Goal: Obtain resource: Obtain resource

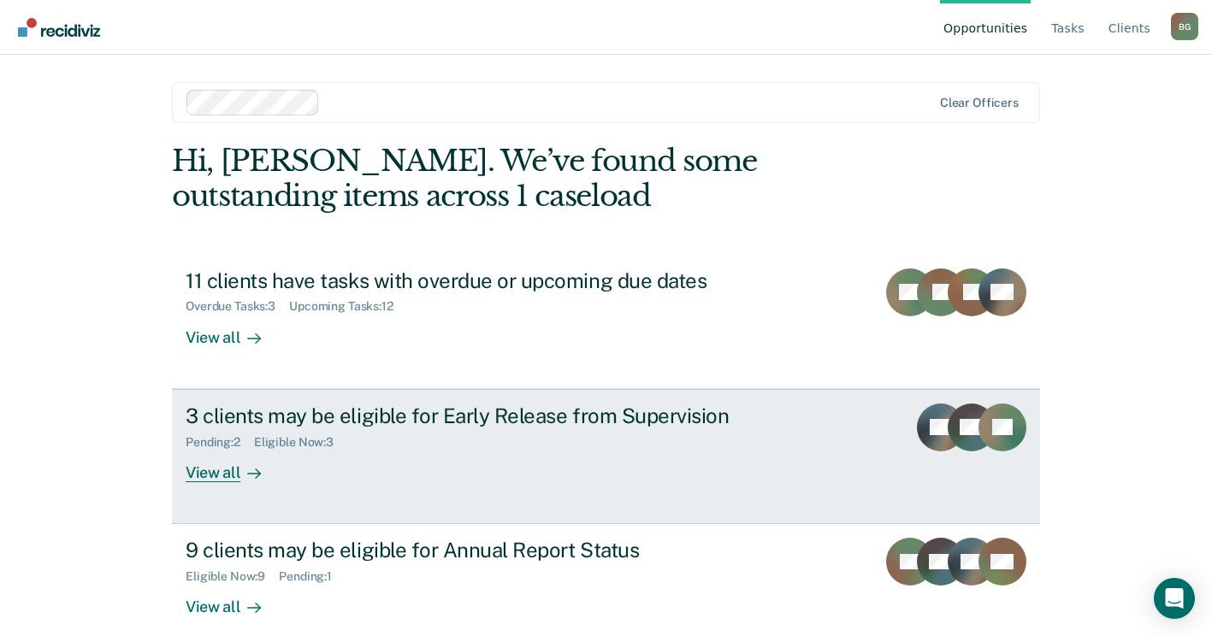
click at [221, 475] on div "View all" at bounding box center [234, 465] width 96 height 33
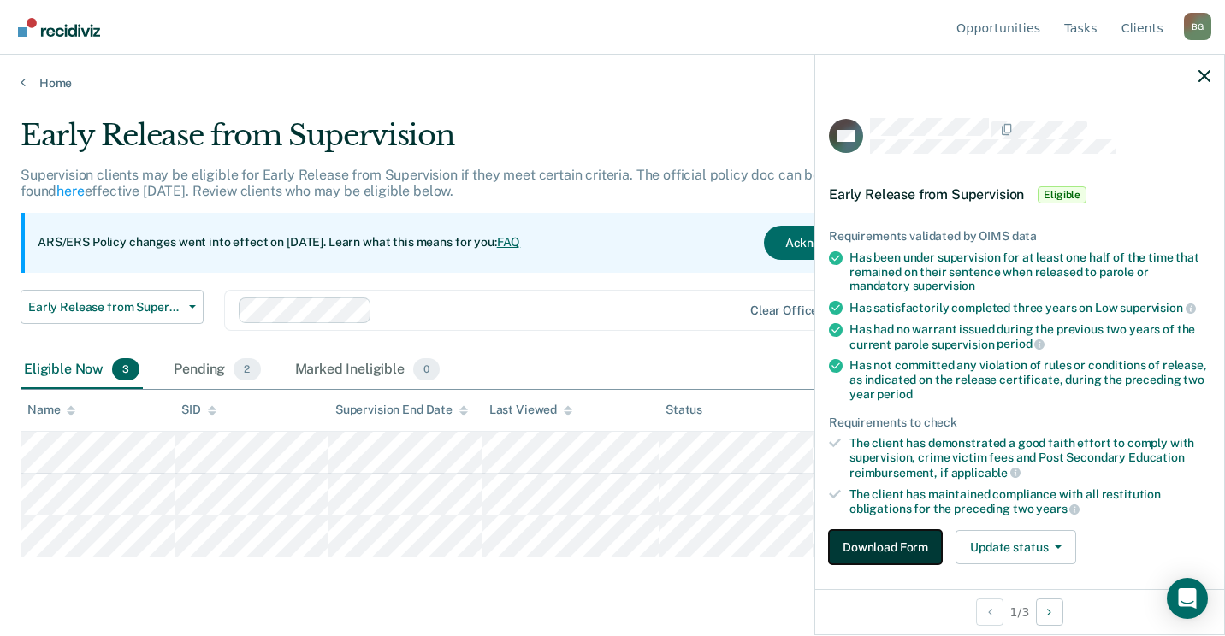
click at [861, 546] on button "Download Form" at bounding box center [885, 547] width 113 height 34
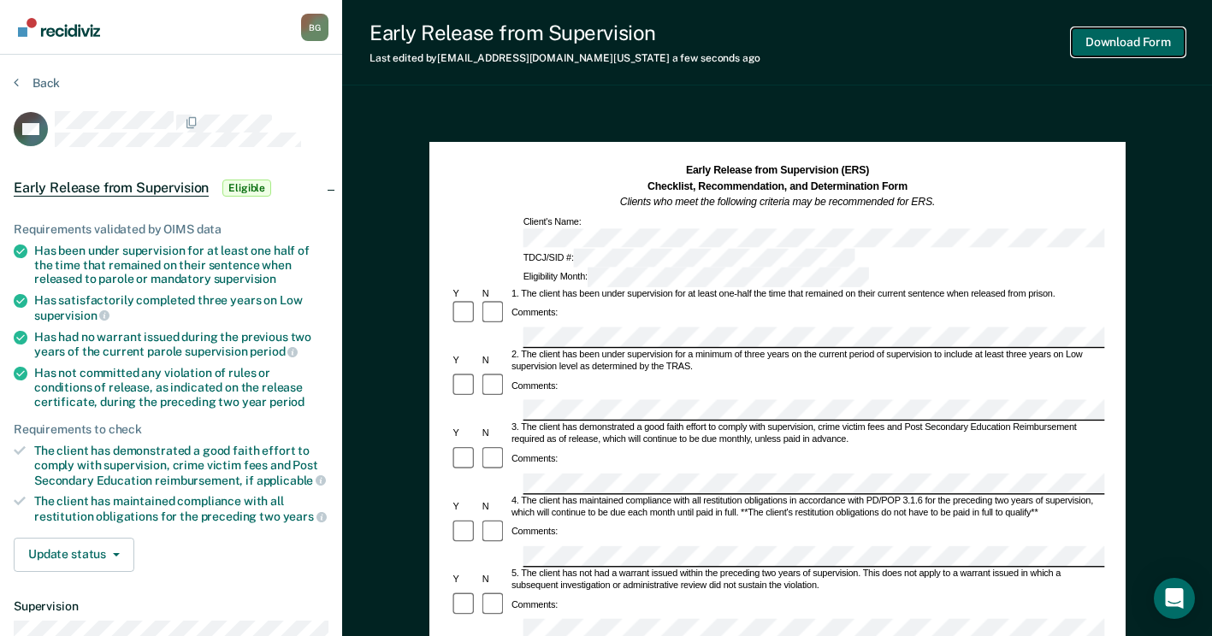
click at [861, 46] on button "Download Form" at bounding box center [1128, 42] width 113 height 28
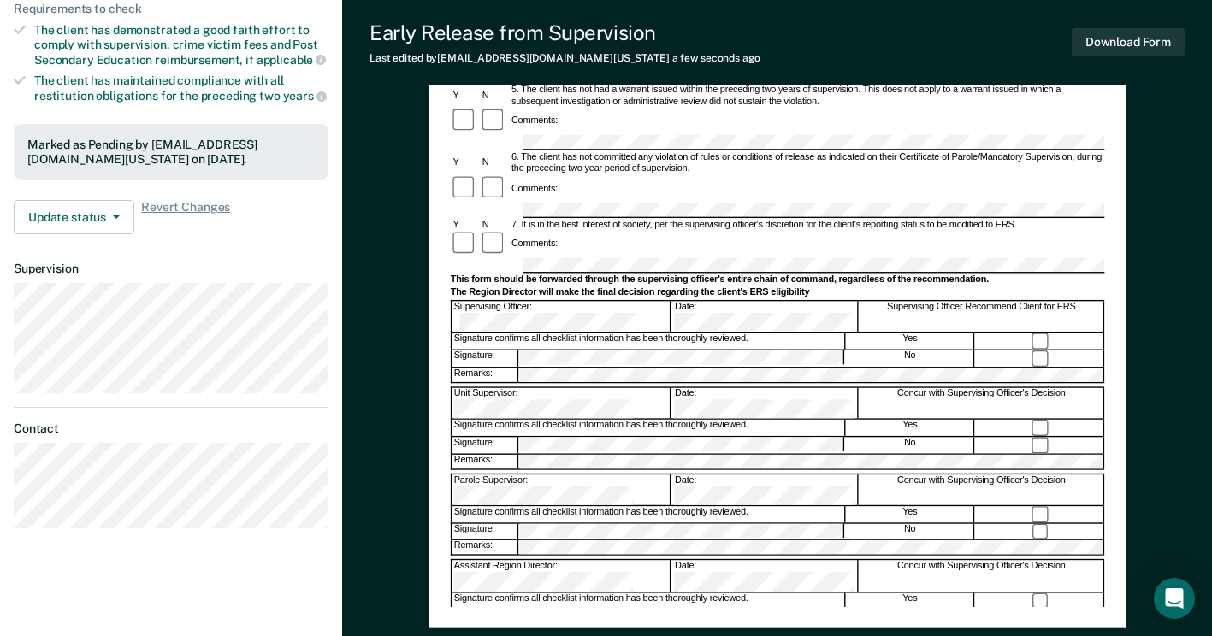
scroll to position [428, 0]
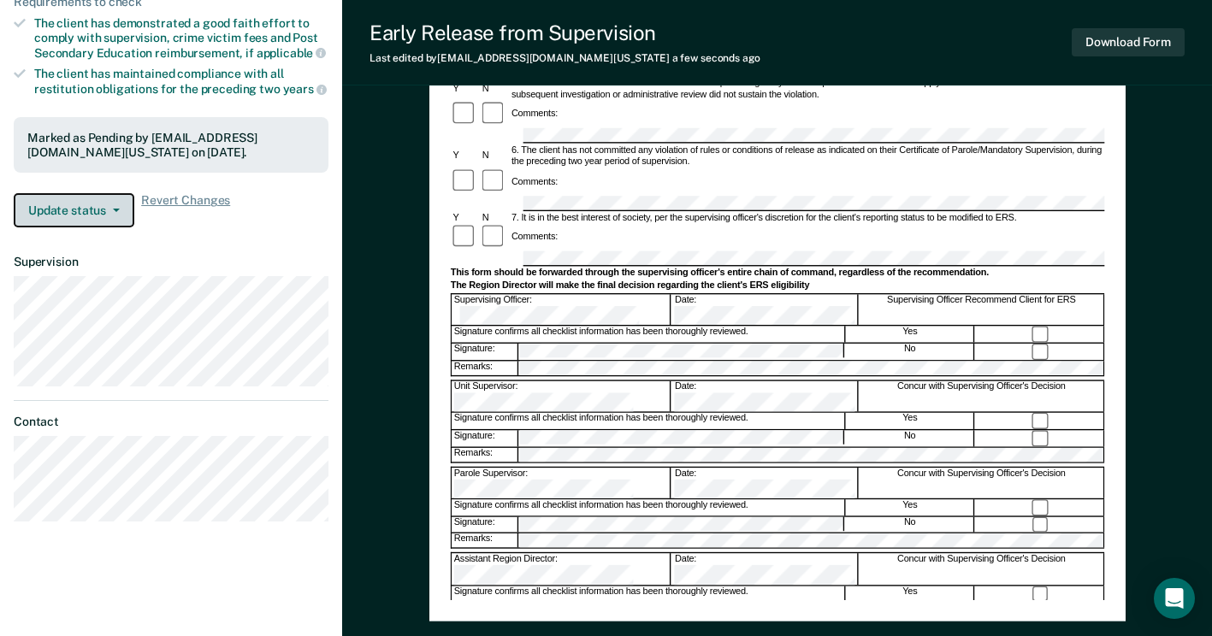
click at [115, 206] on button "Update status" at bounding box center [74, 210] width 121 height 34
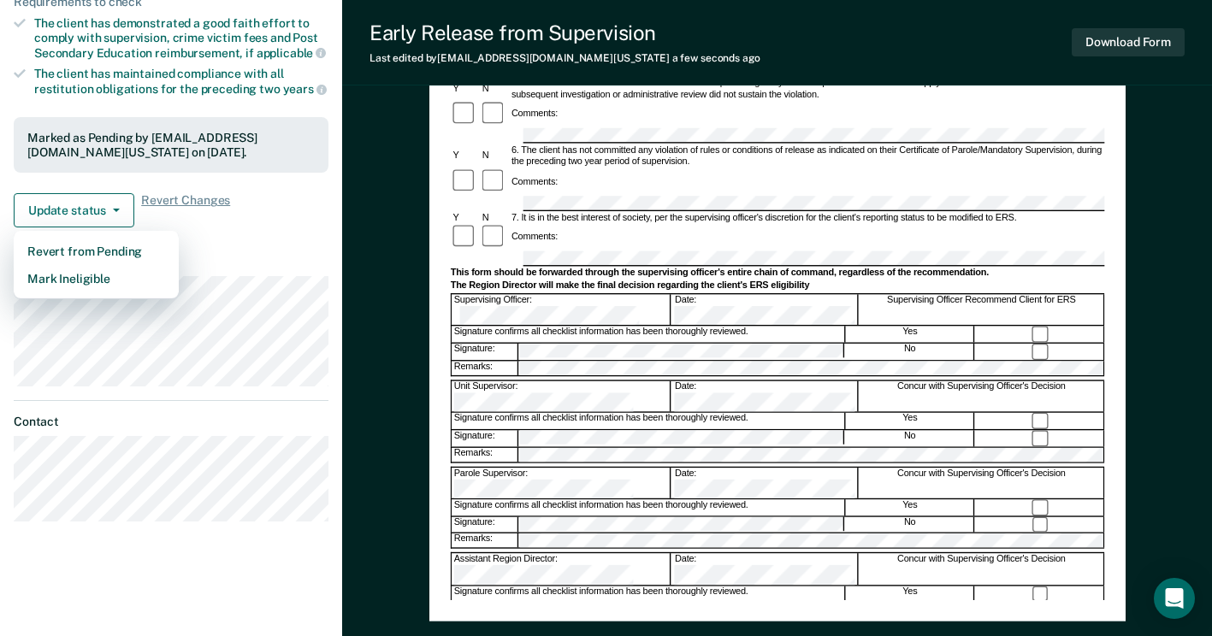
click at [387, 244] on div "Early Release from Supervision (ERS) Checklist, Recommendation, and Determinati…" at bounding box center [777, 216] width 870 height 1077
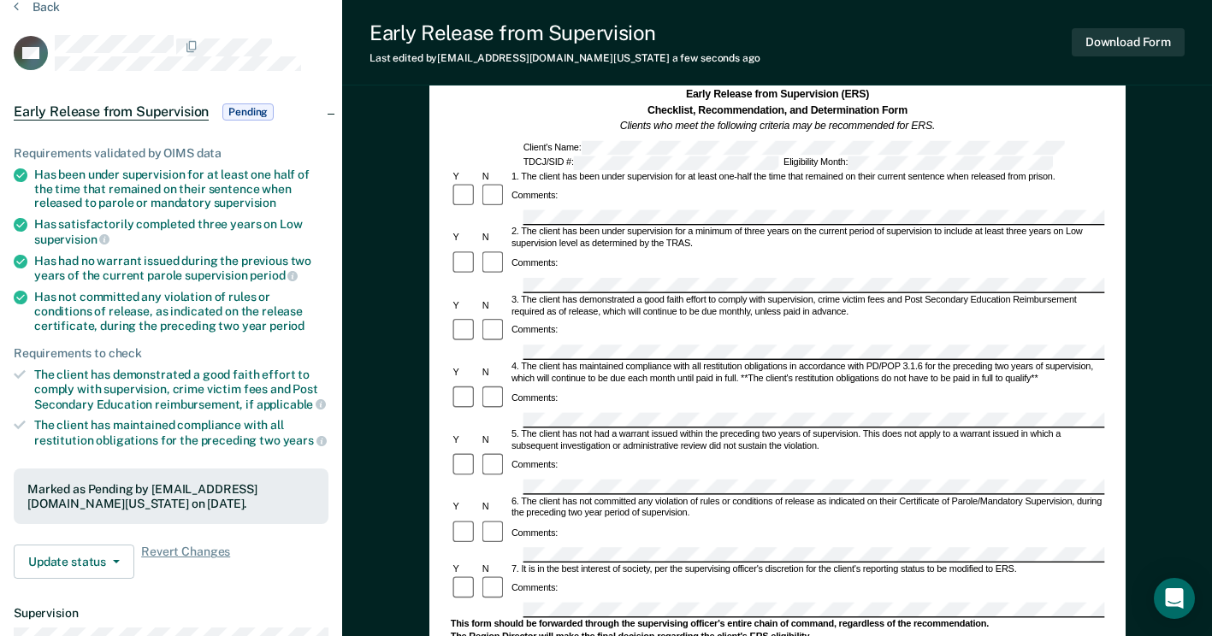
scroll to position [0, 0]
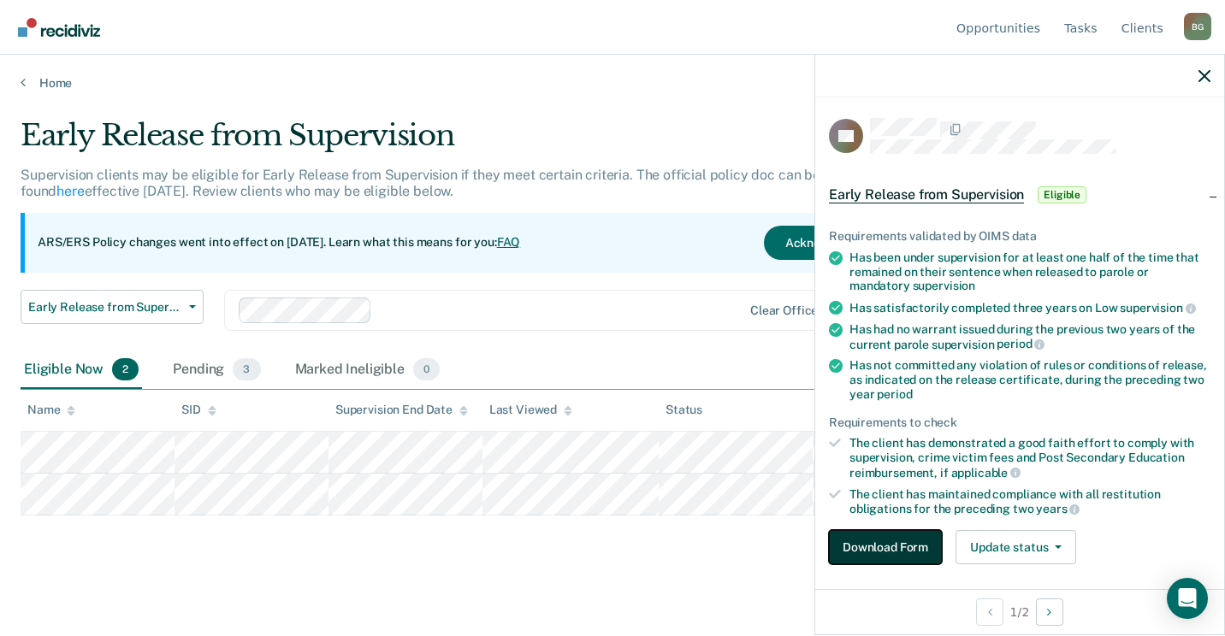
click at [861, 545] on button "Download Form" at bounding box center [885, 547] width 113 height 34
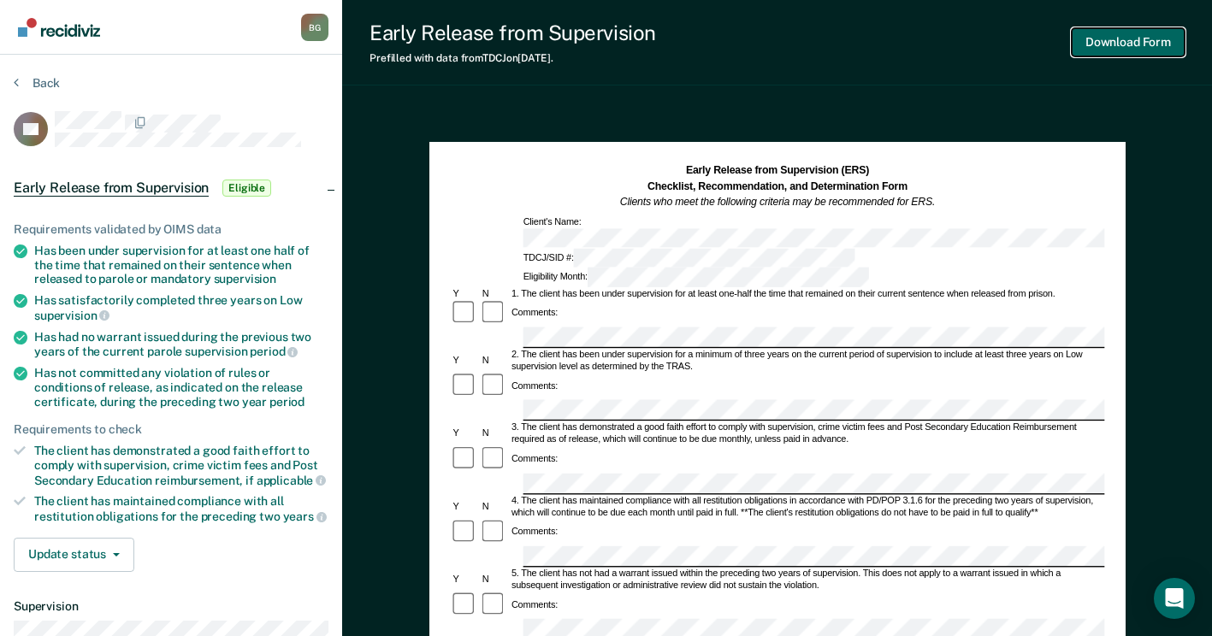
click at [861, 43] on button "Download Form" at bounding box center [1128, 42] width 113 height 28
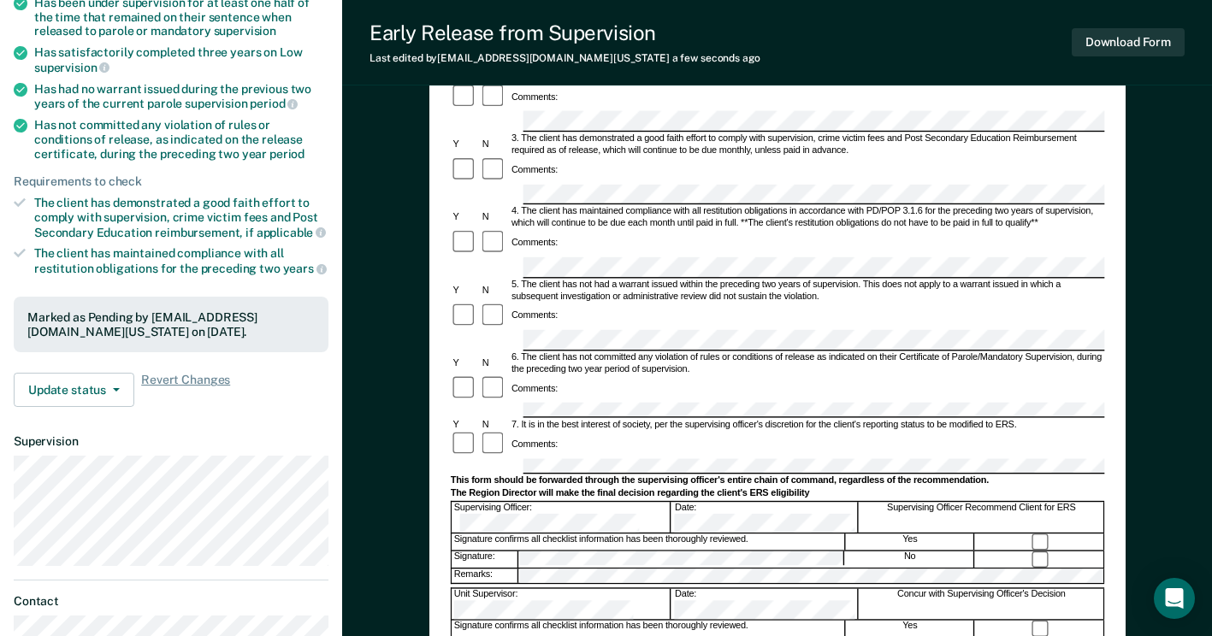
scroll to position [257, 0]
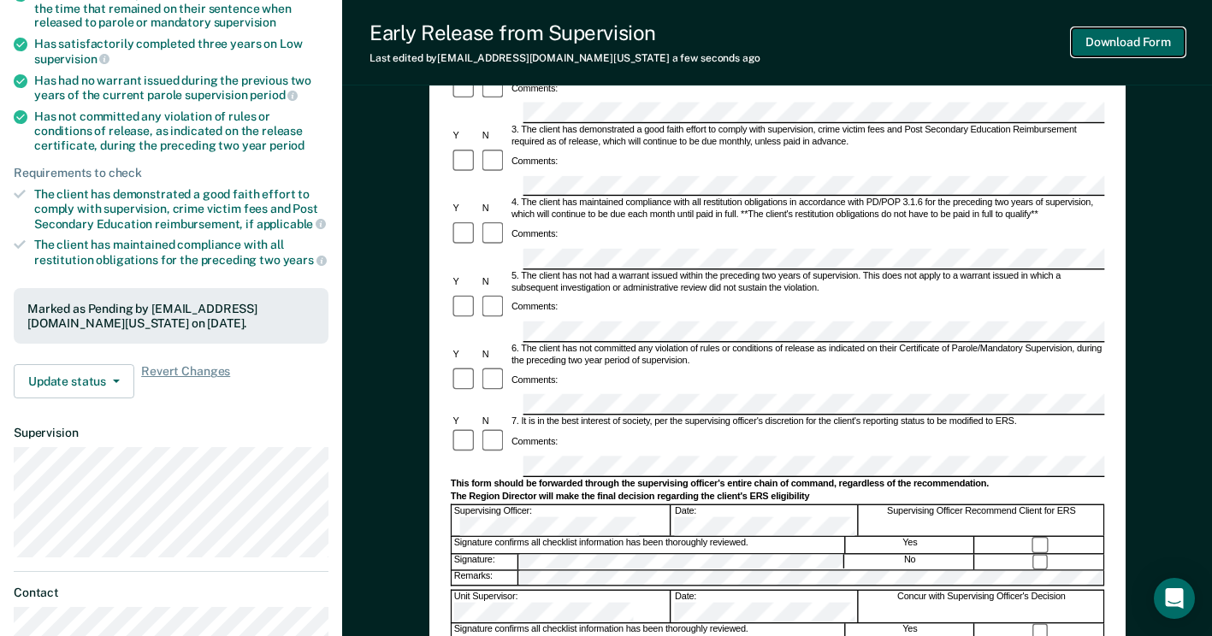
click at [861, 39] on button "Download Form" at bounding box center [1128, 42] width 113 height 28
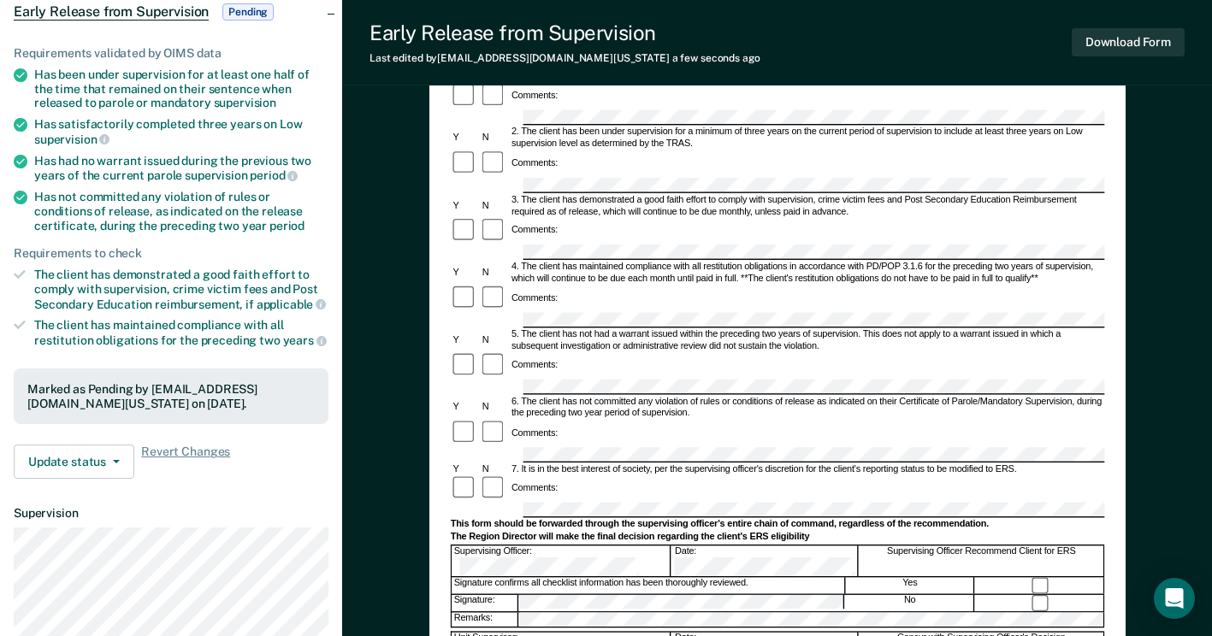
scroll to position [0, 0]
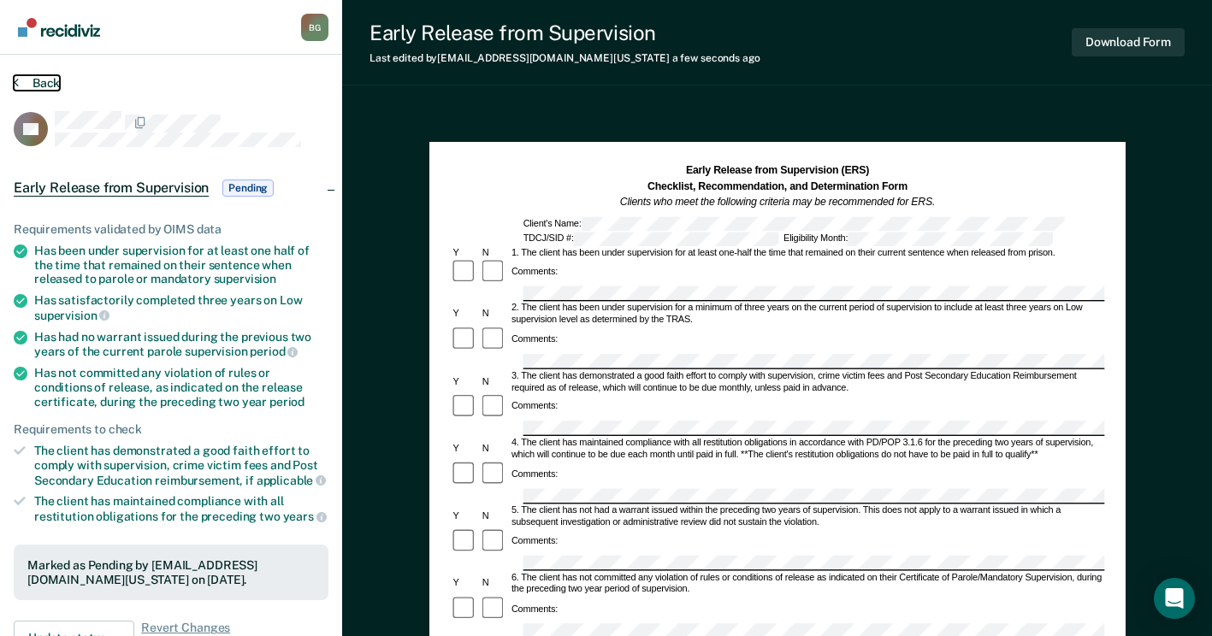
click at [31, 83] on button "Back" at bounding box center [37, 82] width 46 height 15
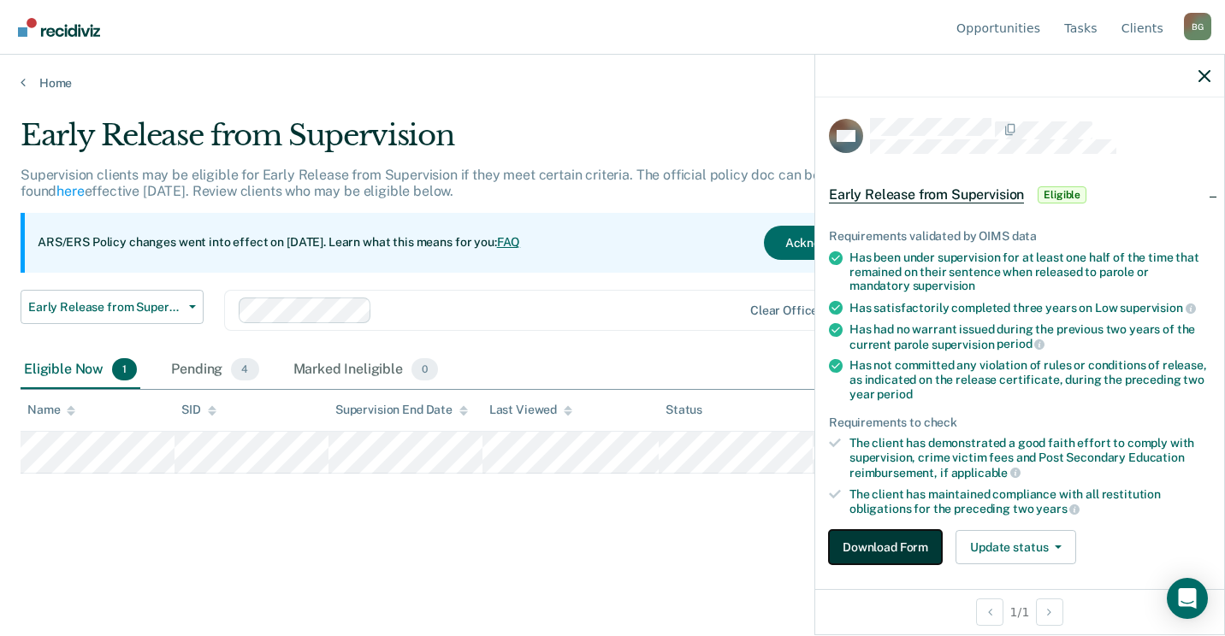
click at [861, 545] on button "Download Form" at bounding box center [885, 547] width 113 height 34
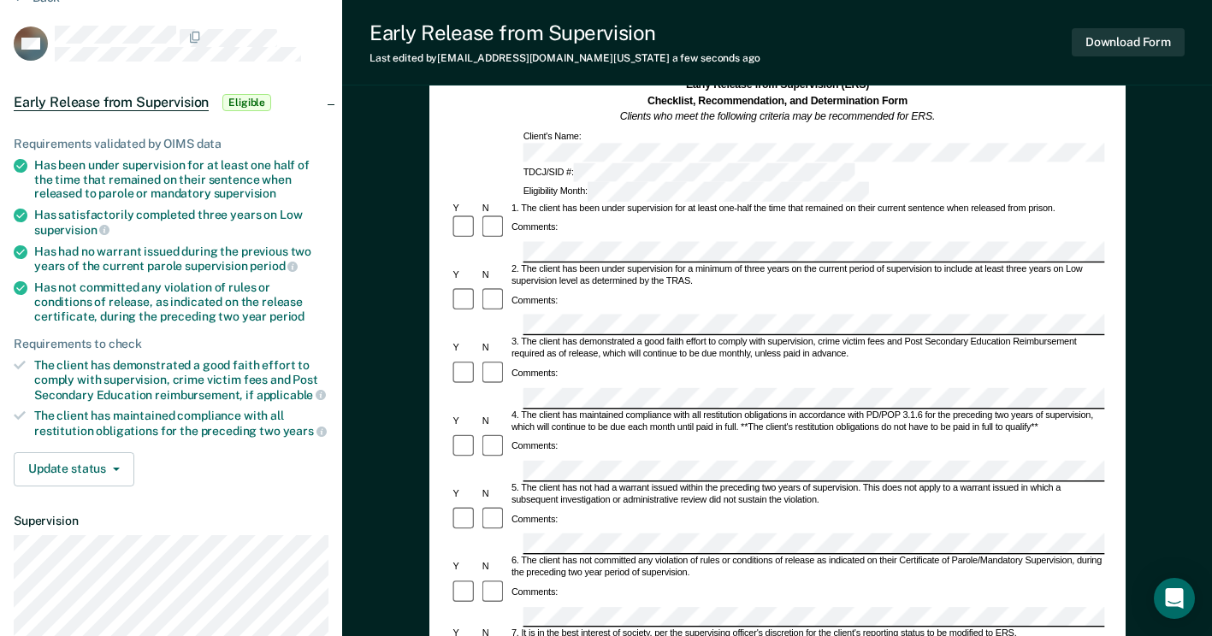
scroll to position [171, 0]
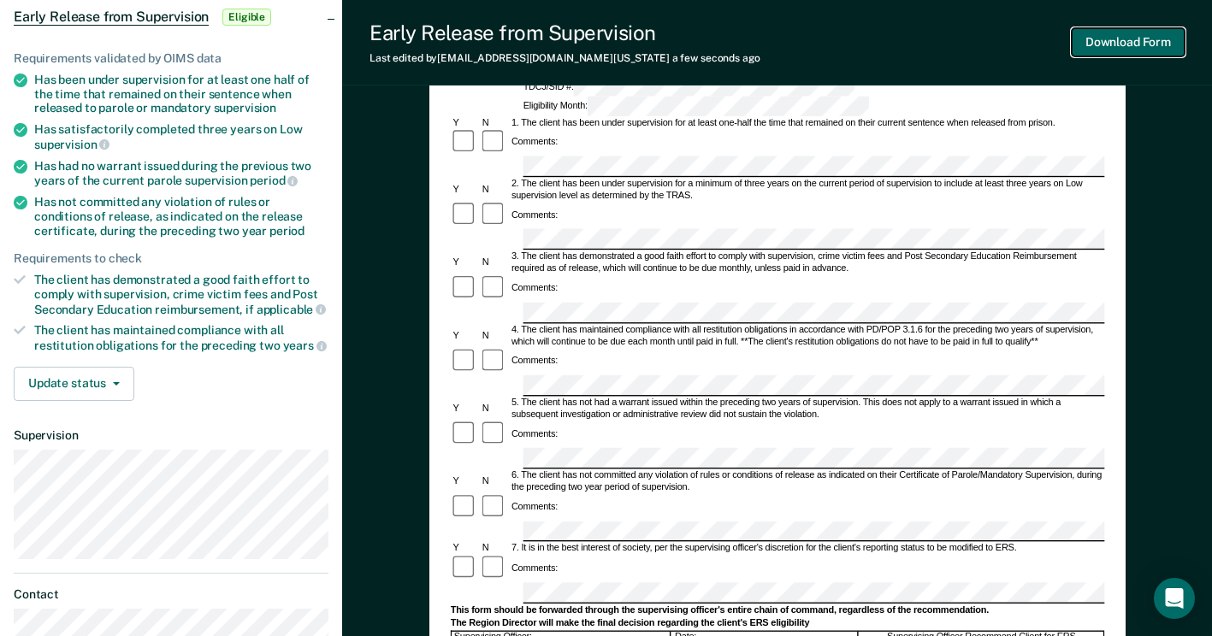
click at [861, 38] on button "Download Form" at bounding box center [1128, 42] width 113 height 28
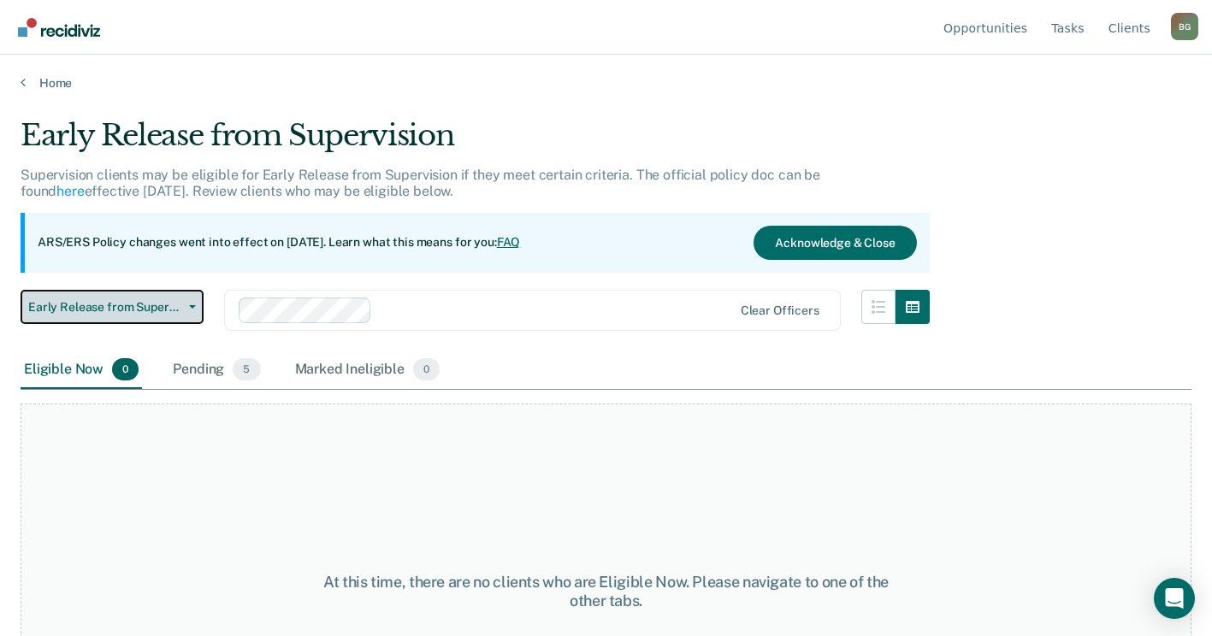
click at [193, 303] on button "Early Release from Supervision" at bounding box center [112, 307] width 183 height 34
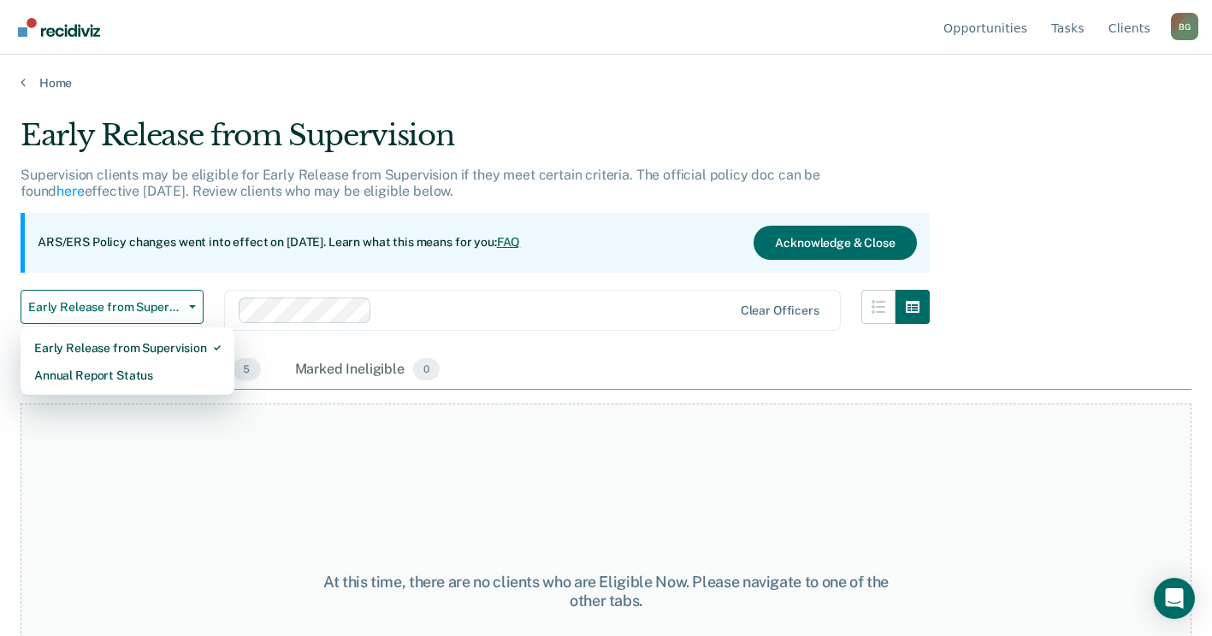
click at [204, 263] on div "ARS/ERS Policy changes went into effect on July 21, 2025. Learn what this means…" at bounding box center [475, 243] width 909 height 60
